Goal: Navigation & Orientation: Find specific page/section

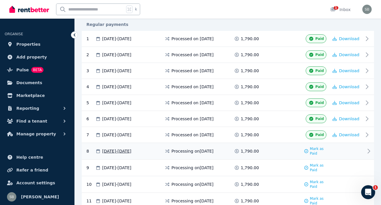
scroll to position [111, 0]
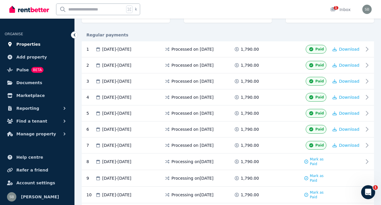
click at [37, 42] on link "Properties" at bounding box center [37, 45] width 65 height 12
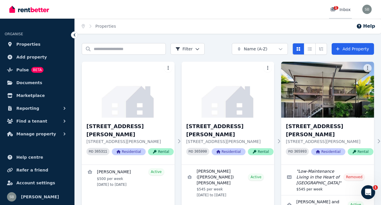
click at [346, 10] on div "1 Inbox" at bounding box center [340, 10] width 20 height 6
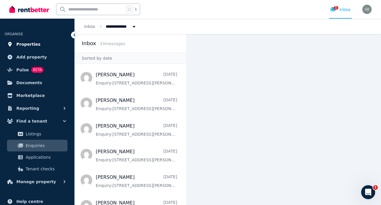
click at [36, 42] on span "Properties" at bounding box center [28, 44] width 24 height 7
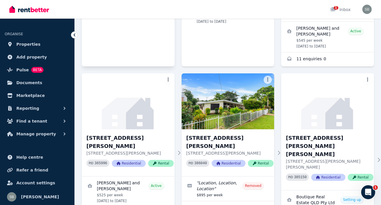
scroll to position [217, 0]
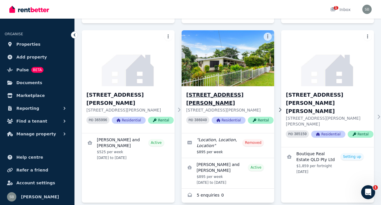
click at [195, 91] on h3 "[STREET_ADDRESS][PERSON_NAME]" at bounding box center [229, 99] width 87 height 16
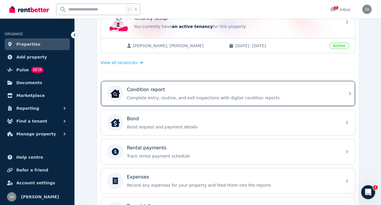
scroll to position [133, 0]
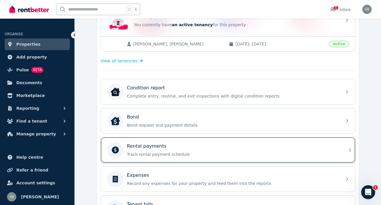
click at [136, 153] on p "Track rental payment schedule" at bounding box center [232, 155] width 211 height 6
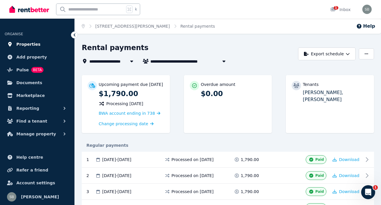
click at [26, 43] on span "Properties" at bounding box center [28, 44] width 24 height 7
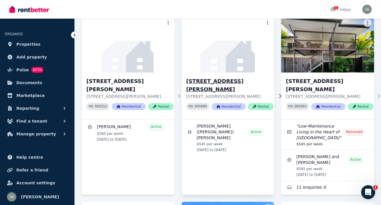
scroll to position [46, 0]
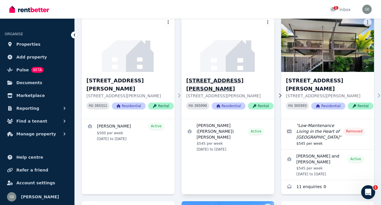
click at [215, 81] on h3 "[STREET_ADDRESS][PERSON_NAME]" at bounding box center [229, 85] width 87 height 16
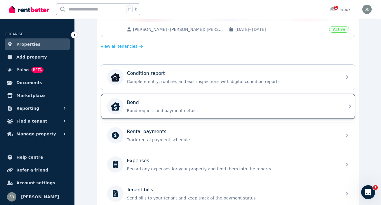
scroll to position [151, 0]
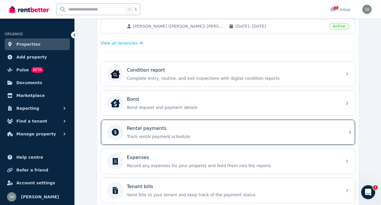
click at [200, 133] on div "Rental payments Track rental payment schedule" at bounding box center [232, 132] width 211 height 15
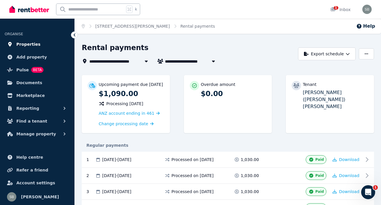
click at [27, 43] on span "Properties" at bounding box center [28, 44] width 24 height 7
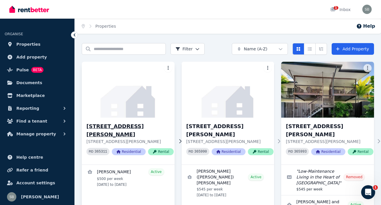
click at [116, 121] on div "[STREET_ADDRESS][PERSON_NAME][PERSON_NAME] PID 365311 Residential Rental" at bounding box center [128, 141] width 93 height 47
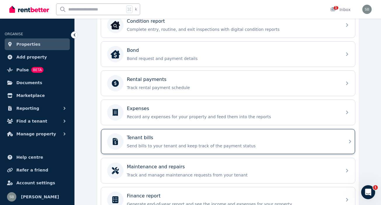
scroll to position [201, 0]
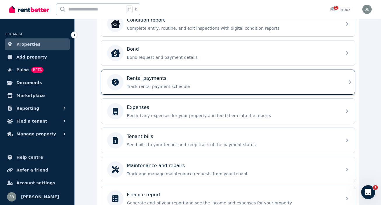
click at [162, 88] on p "Track rental payment schedule" at bounding box center [232, 87] width 211 height 6
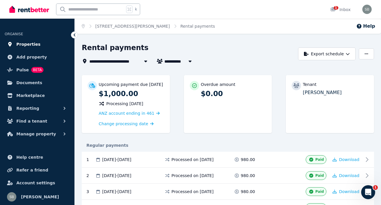
click at [25, 43] on span "Properties" at bounding box center [28, 44] width 24 height 7
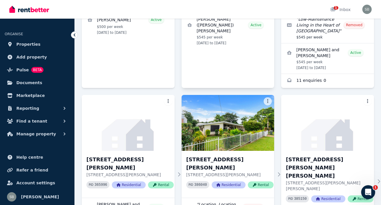
scroll to position [187, 0]
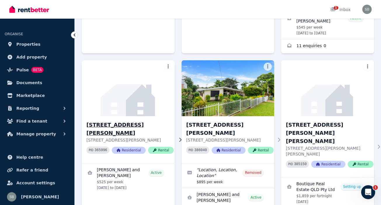
click at [131, 121] on h3 "[STREET_ADDRESS][PERSON_NAME]" at bounding box center [129, 129] width 87 height 16
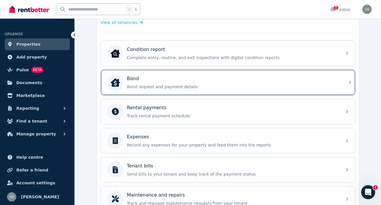
scroll to position [177, 0]
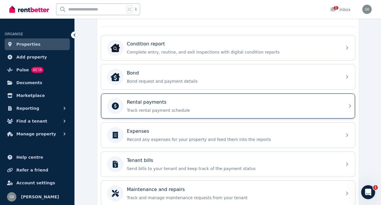
click at [161, 110] on p "Track rental payment schedule" at bounding box center [232, 111] width 211 height 6
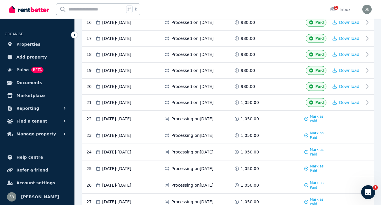
scroll to position [424, 0]
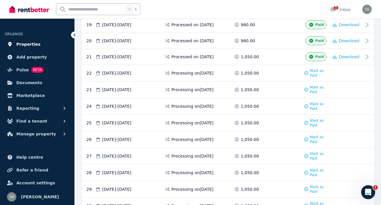
click at [34, 39] on link "Properties" at bounding box center [37, 45] width 65 height 12
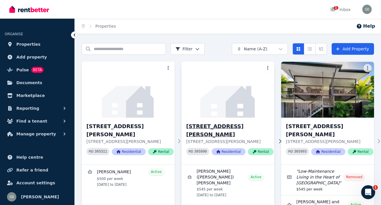
click at [215, 125] on h3 "[STREET_ADDRESS][PERSON_NAME]" at bounding box center [229, 131] width 87 height 16
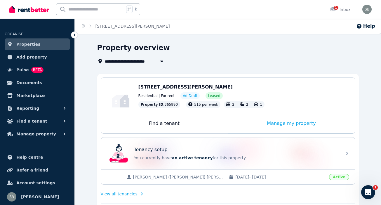
click at [29, 41] on span "Properties" at bounding box center [28, 44] width 24 height 7
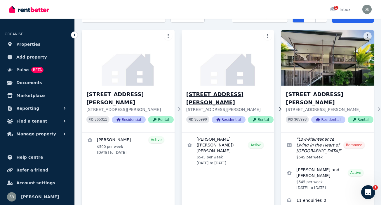
scroll to position [33, 0]
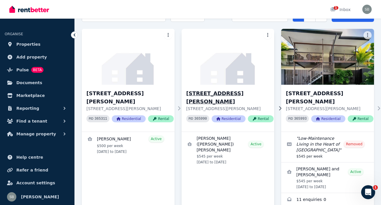
click at [204, 92] on h3 "[STREET_ADDRESS][PERSON_NAME]" at bounding box center [229, 98] width 87 height 16
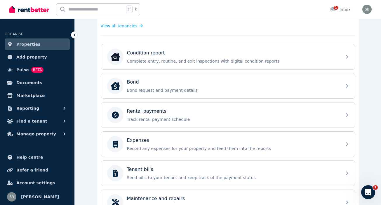
scroll to position [191, 0]
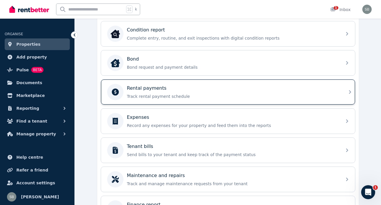
click at [169, 87] on div "Rental payments" at bounding box center [232, 88] width 211 height 7
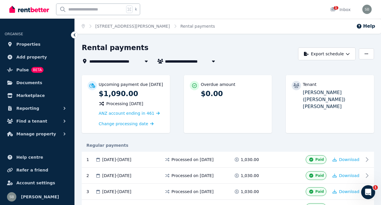
click at [185, 61] on span "[PERSON_NAME] ([PERSON_NAME]) [PERSON_NAME]" at bounding box center [211, 61] width 93 height 7
type input "**********"
click at [234, 56] on div "**********" at bounding box center [188, 54] width 213 height 22
click at [74, 33] on icon at bounding box center [74, 35] width 6 height 6
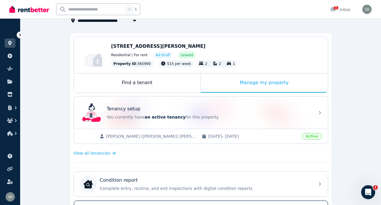
scroll to position [39, 0]
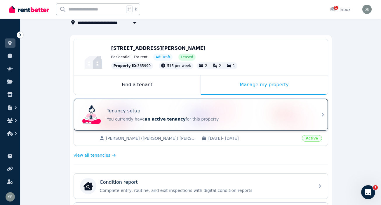
click at [190, 113] on div "Tenancy setup" at bounding box center [209, 111] width 204 height 7
